Goal: Information Seeking & Learning: Learn about a topic

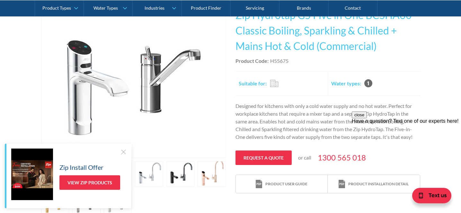
scroll to position [139, 0]
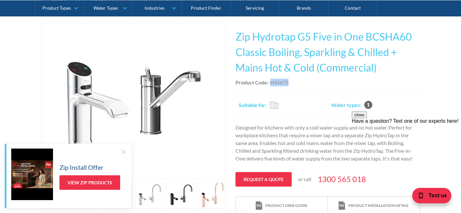
drag, startPoint x: 289, startPoint y: 82, endPoint x: 270, endPoint y: 82, distance: 19.6
click at [270, 82] on div "Product Code: H55675" at bounding box center [328, 82] width 185 height 8
copy div "H55675"
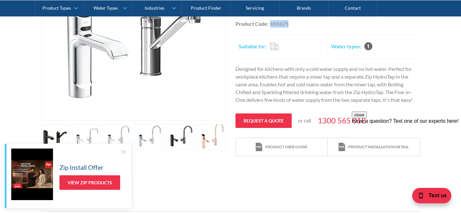
scroll to position [240, 0]
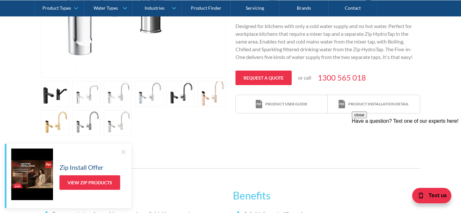
click at [69, 96] on link "open lightbox" at bounding box center [55, 94] width 28 height 26
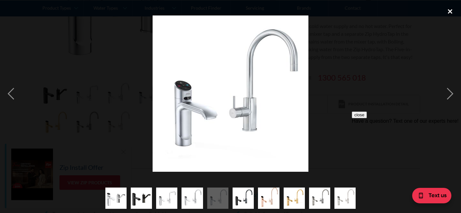
click at [450, 11] on div "close lightbox" at bounding box center [451, 11] width 22 height 14
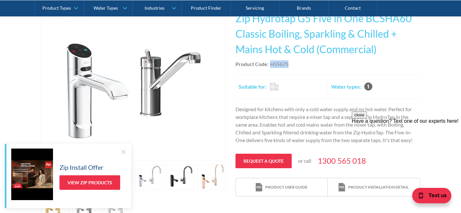
scroll to position [156, 0]
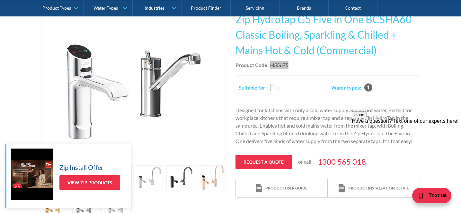
click at [367, 118] on button "close" at bounding box center [359, 114] width 15 height 7
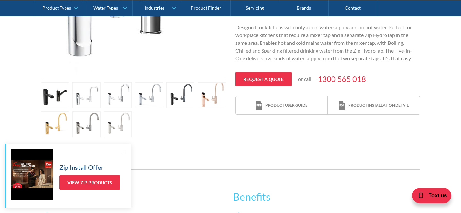
scroll to position [239, 0]
click at [122, 152] on div at bounding box center [123, 151] width 6 height 6
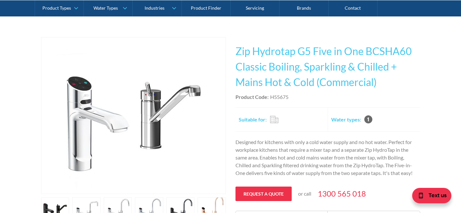
scroll to position [168, 0]
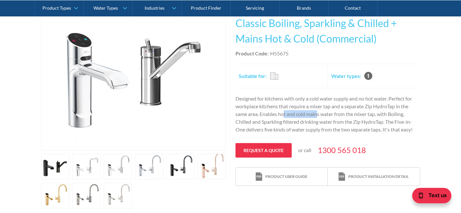
drag, startPoint x: 318, startPoint y: 117, endPoint x: 256, endPoint y: 105, distance: 63.1
click at [256, 105] on p "Designed for kitchens with only a cold water supply and no hot water. Perfect f…" at bounding box center [328, 114] width 185 height 39
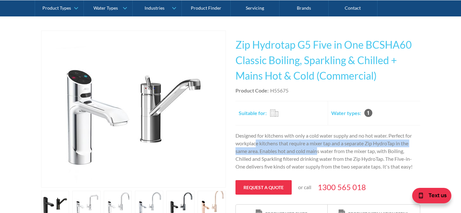
scroll to position [131, 0]
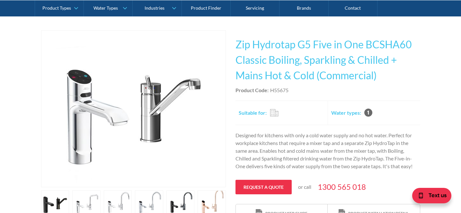
click at [432, 65] on div "Play video Fits Most Brands Best Seller No items found. This tap design is incl…" at bounding box center [230, 138] width 461 height 234
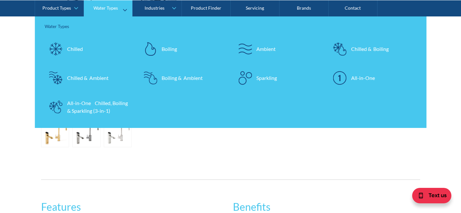
scroll to position [107, 0]
